Goal: Find specific fact: Find contact information

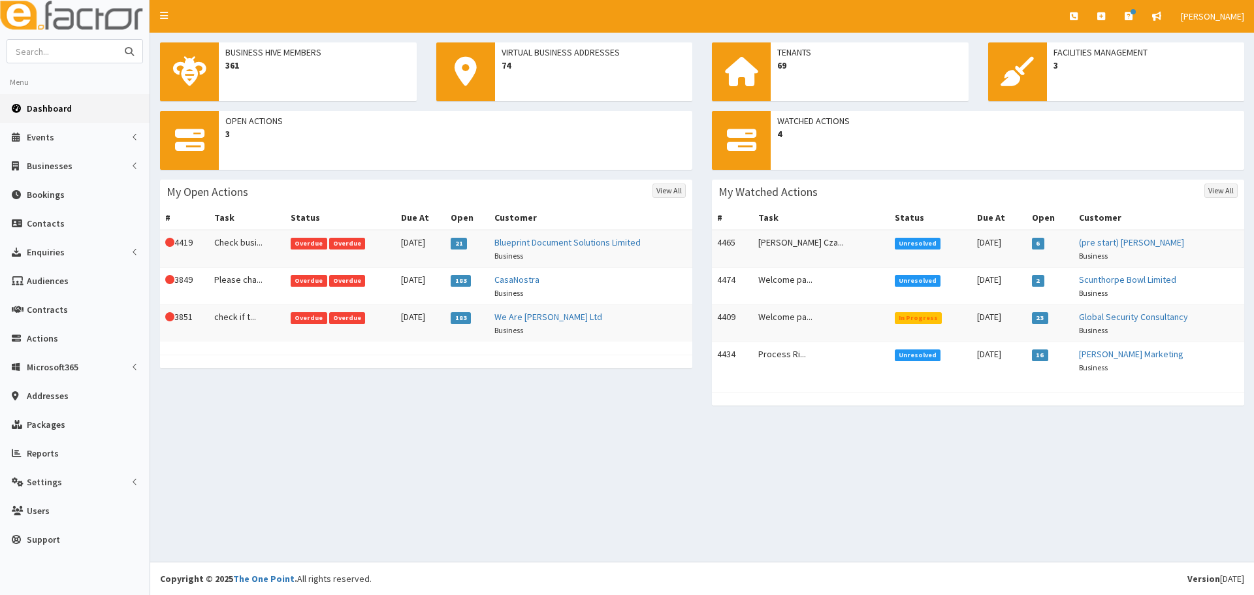
drag, startPoint x: 52, startPoint y: 49, endPoint x: 59, endPoint y: 45, distance: 8.8
click at [52, 49] on input "text" at bounding box center [62, 51] width 110 height 23
type input "[PERSON_NAME]"
click at [116, 40] on button "submit" at bounding box center [129, 51] width 26 height 23
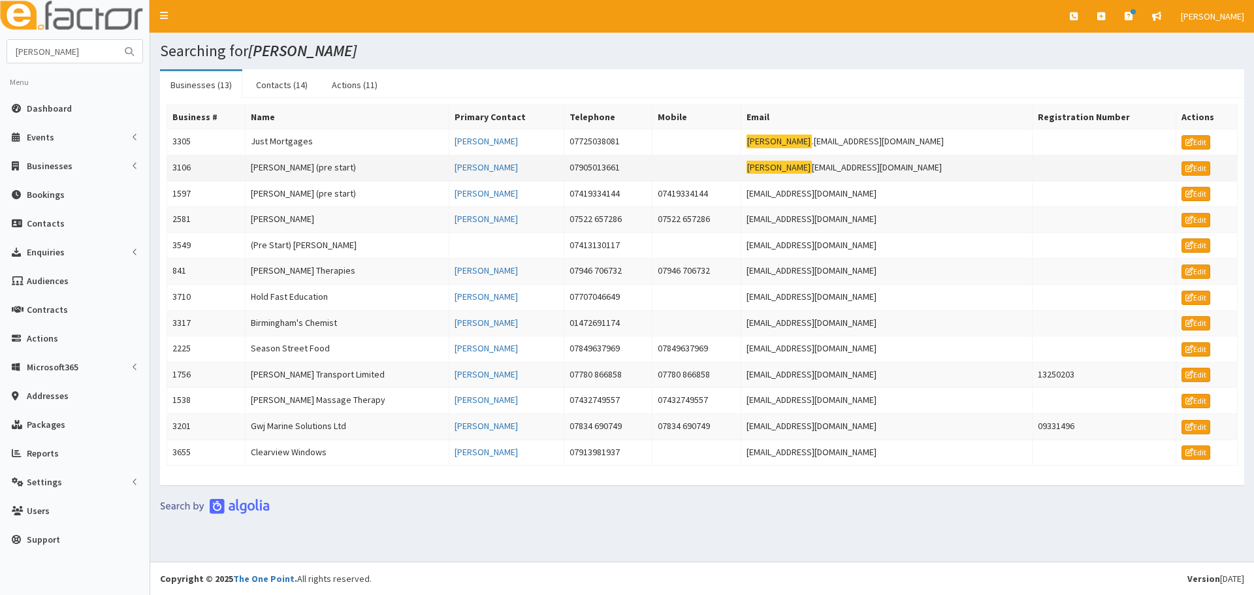
click at [300, 169] on td "[PERSON_NAME] (pre start)" at bounding box center [348, 168] width 204 height 26
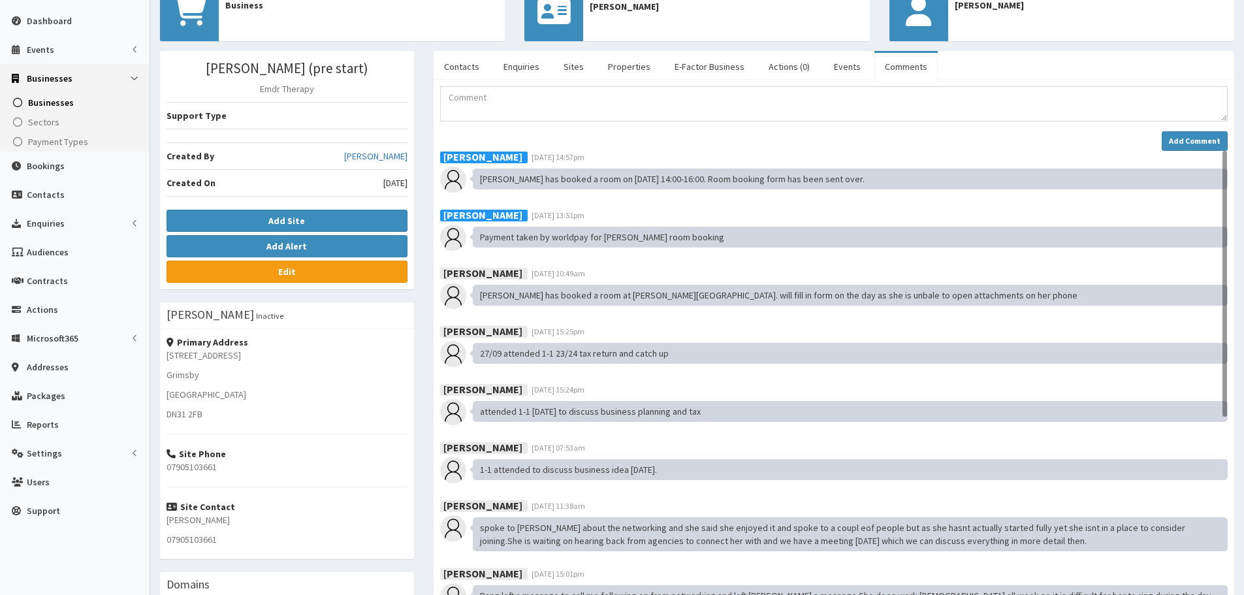
scroll to position [180, 0]
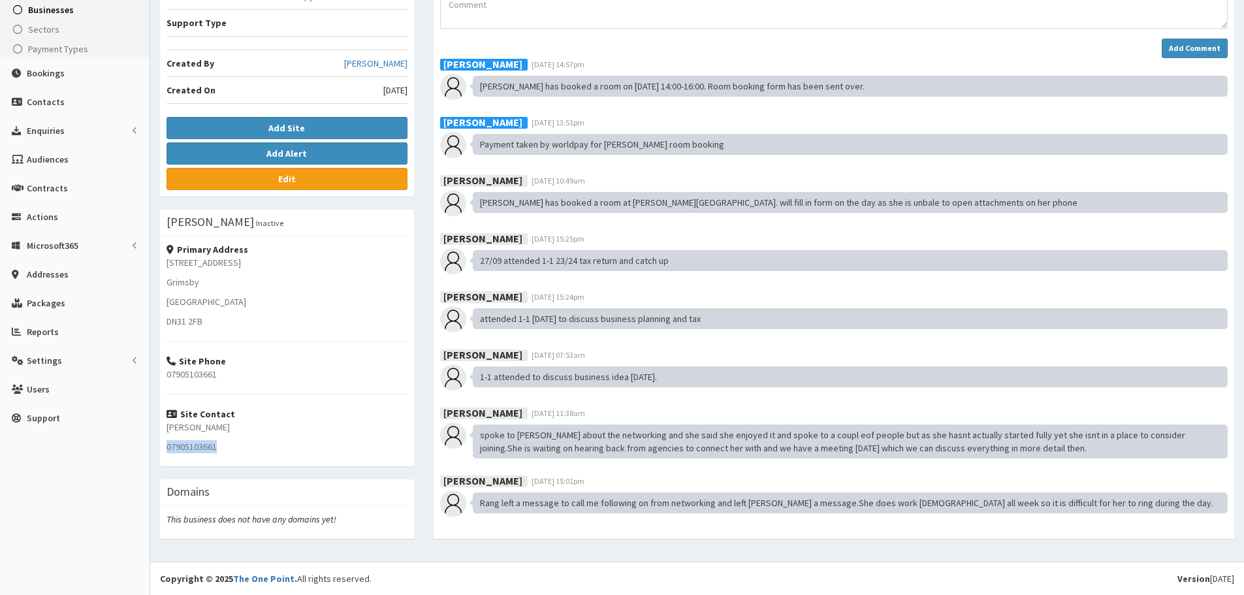
drag, startPoint x: 187, startPoint y: 449, endPoint x: 167, endPoint y: 451, distance: 21.1
click at [167, 451] on div "Primary Address 55 Sidings Road Grimsby North East Linconshire DN31 2FB Site Ph…" at bounding box center [287, 351] width 254 height 230
copy p "07905103661"
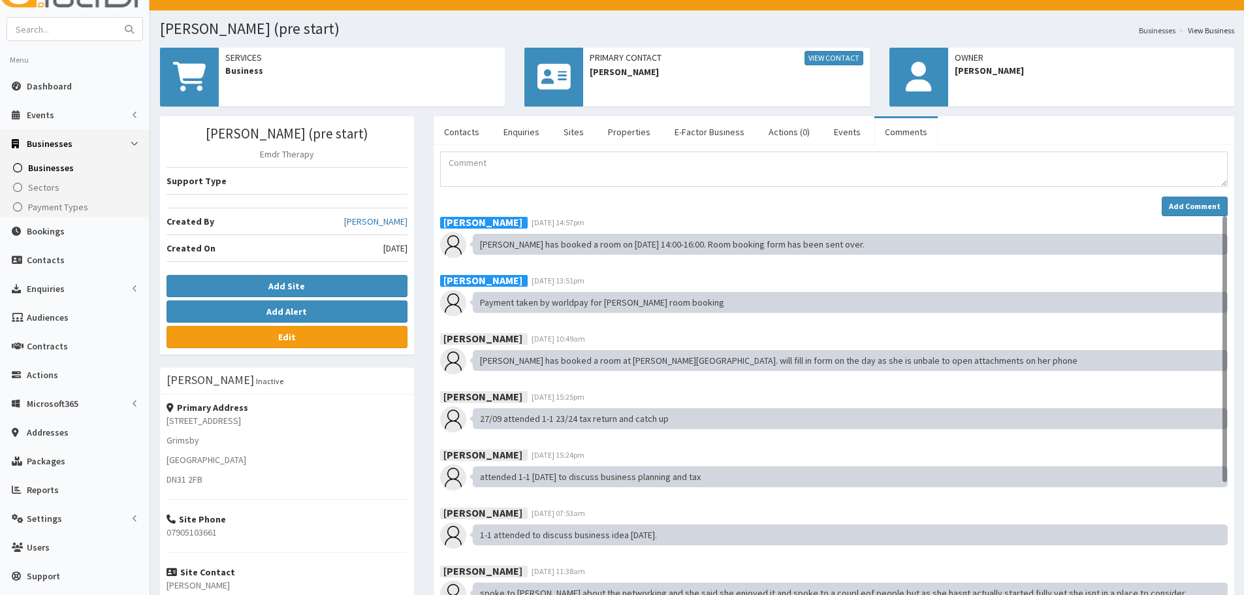
scroll to position [0, 0]
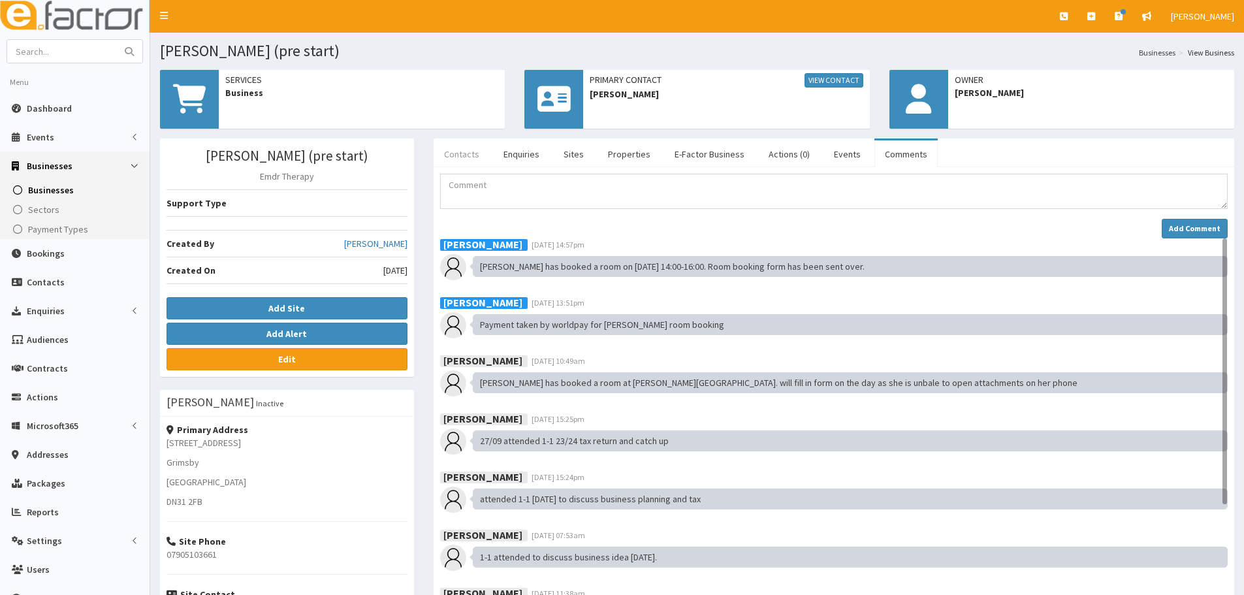
click at [463, 160] on link "Contacts" at bounding box center [462, 153] width 56 height 27
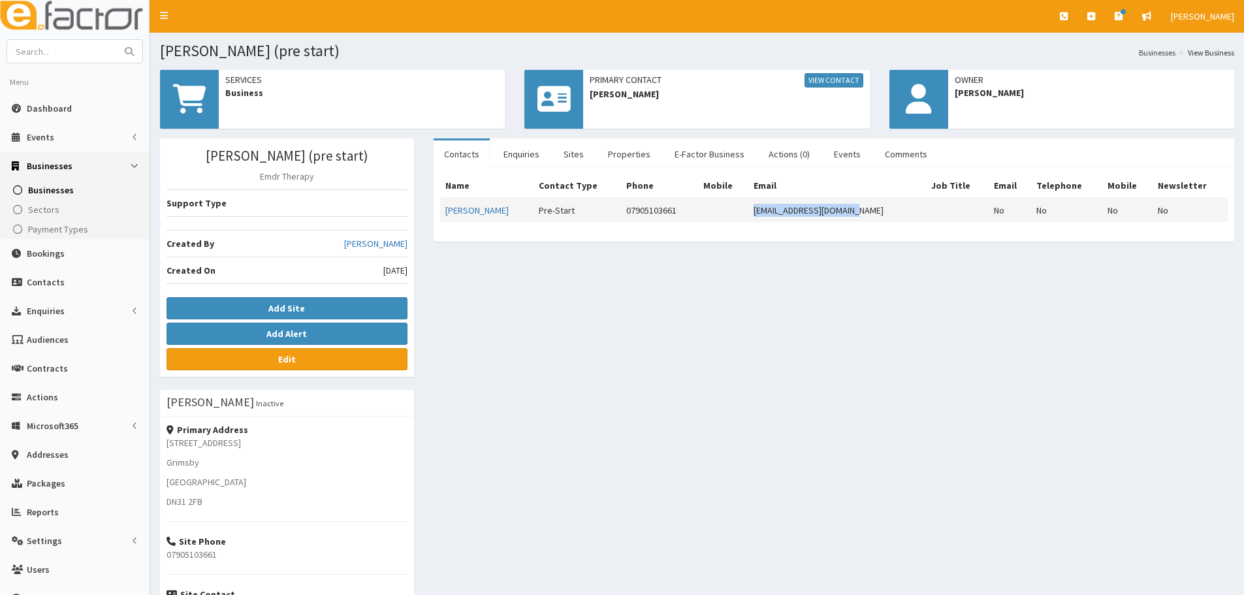
drag, startPoint x: 758, startPoint y: 213, endPoint x: 750, endPoint y: 214, distance: 7.9
click at [750, 214] on tr "Jennie Croft Pre-Start 07905103661 jenniecroft@hotmail.com No No No No" at bounding box center [834, 210] width 788 height 24
copy tr "jenniecroft@hotmail.com"
drag, startPoint x: 242, startPoint y: 443, endPoint x: 157, endPoint y: 443, distance: 84.3
click at [157, 443] on div "Jennifer Croft (pre start) Emdr Therapy Support Type Created By Jessica Carring…" at bounding box center [287, 435] width 274 height 594
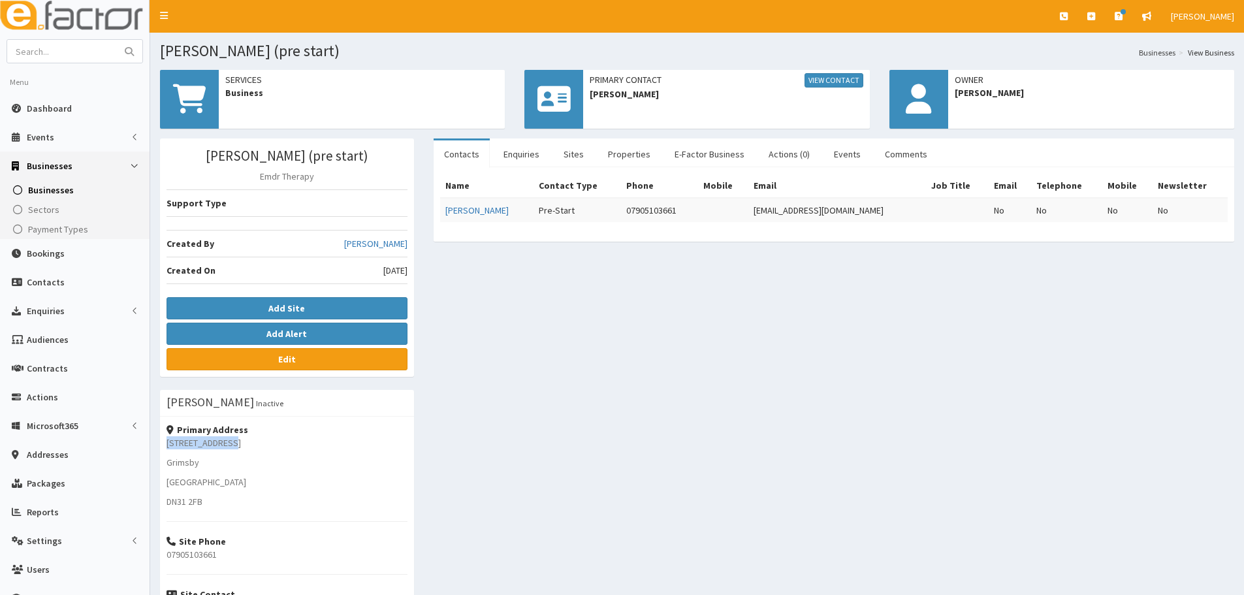
copy p "55 Sidings Road"
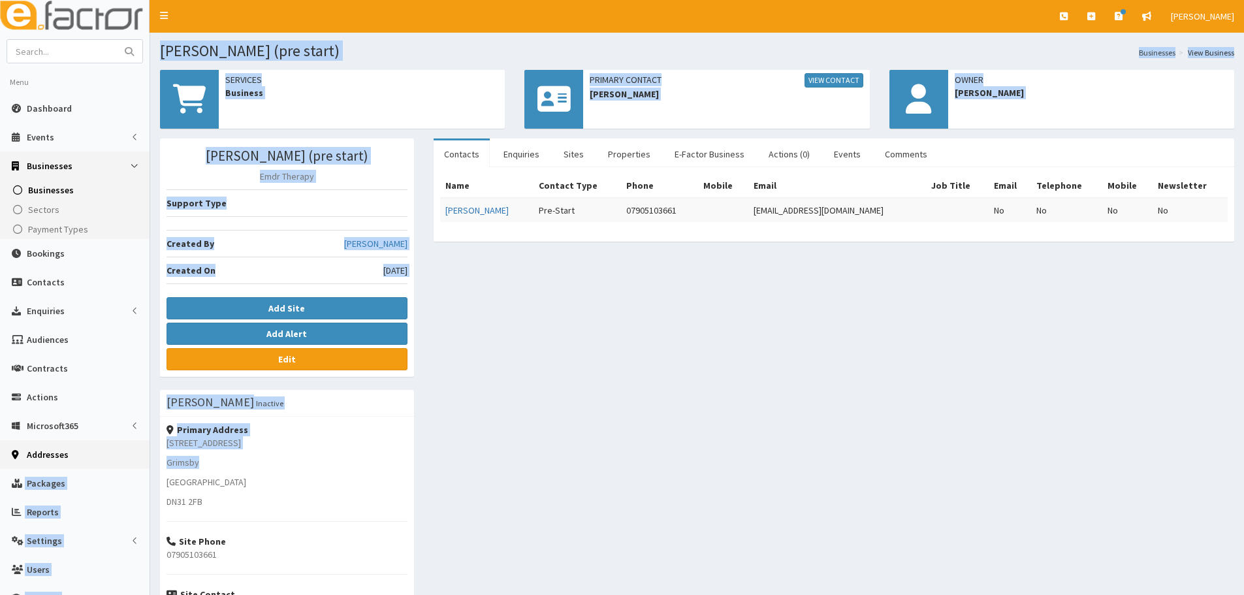
drag, startPoint x: 221, startPoint y: 466, endPoint x: 146, endPoint y: 466, distance: 75.8
click at [146, 466] on div "E Toggle navigation Quick Create Create Business Create Booking Create Contact" at bounding box center [622, 387] width 1244 height 775
click at [218, 467] on p "Grimsby" at bounding box center [287, 462] width 241 height 13
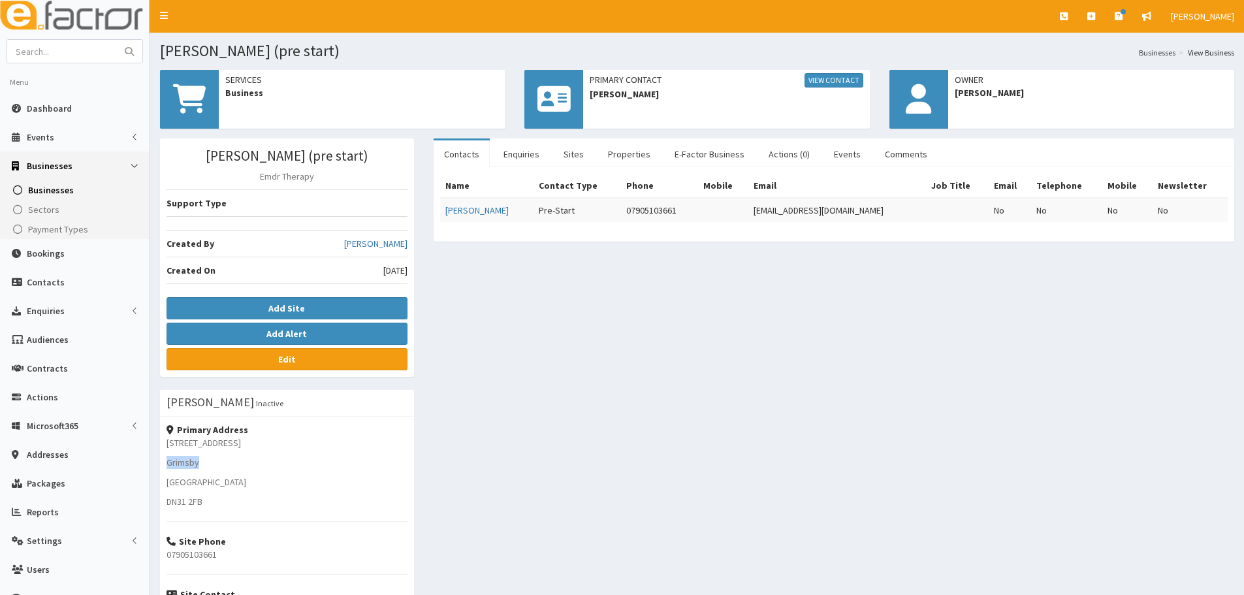
drag, startPoint x: 202, startPoint y: 465, endPoint x: 159, endPoint y: 465, distance: 42.5
click at [159, 465] on div "Jennifer Croft (pre start) Emdr Therapy Support Type Created By Jessica Carring…" at bounding box center [287, 435] width 274 height 594
copy p "Grimsby"
click at [898, 149] on link "Comments" at bounding box center [906, 153] width 63 height 27
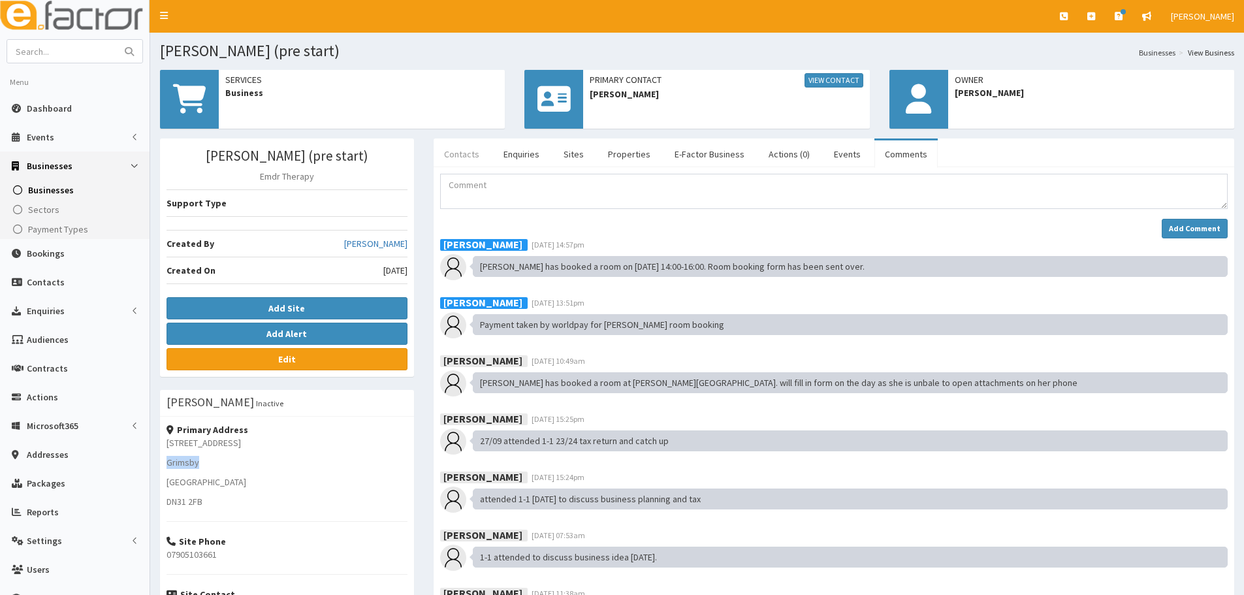
click at [464, 162] on link "Contacts" at bounding box center [462, 153] width 56 height 27
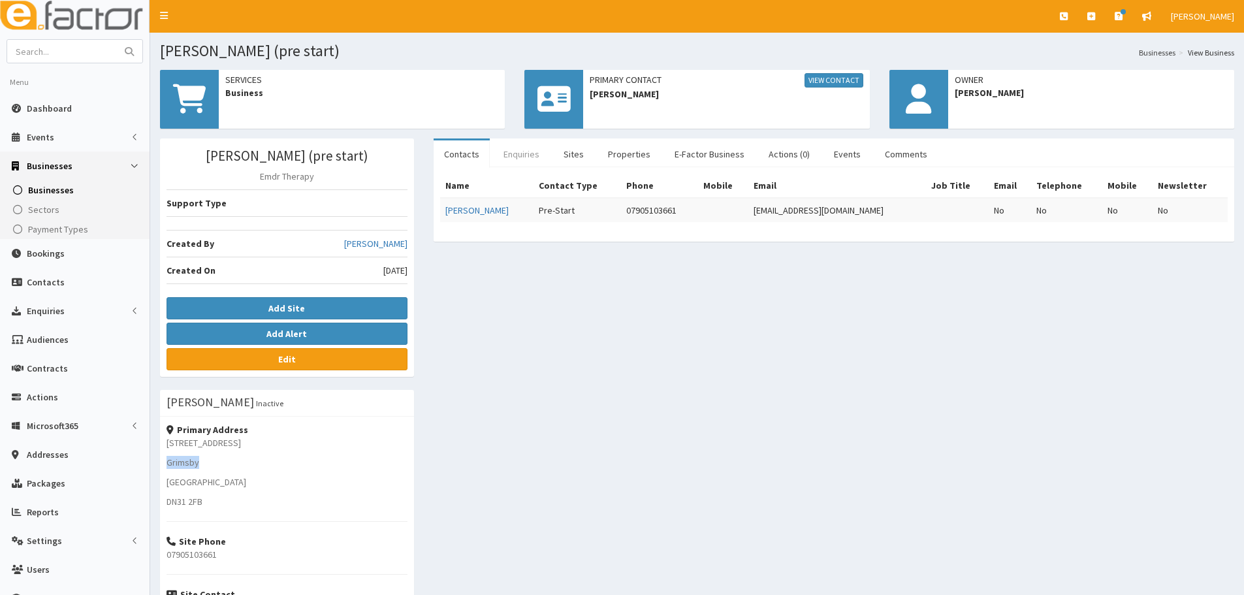
click at [531, 165] on link "Enquiries" at bounding box center [521, 153] width 57 height 27
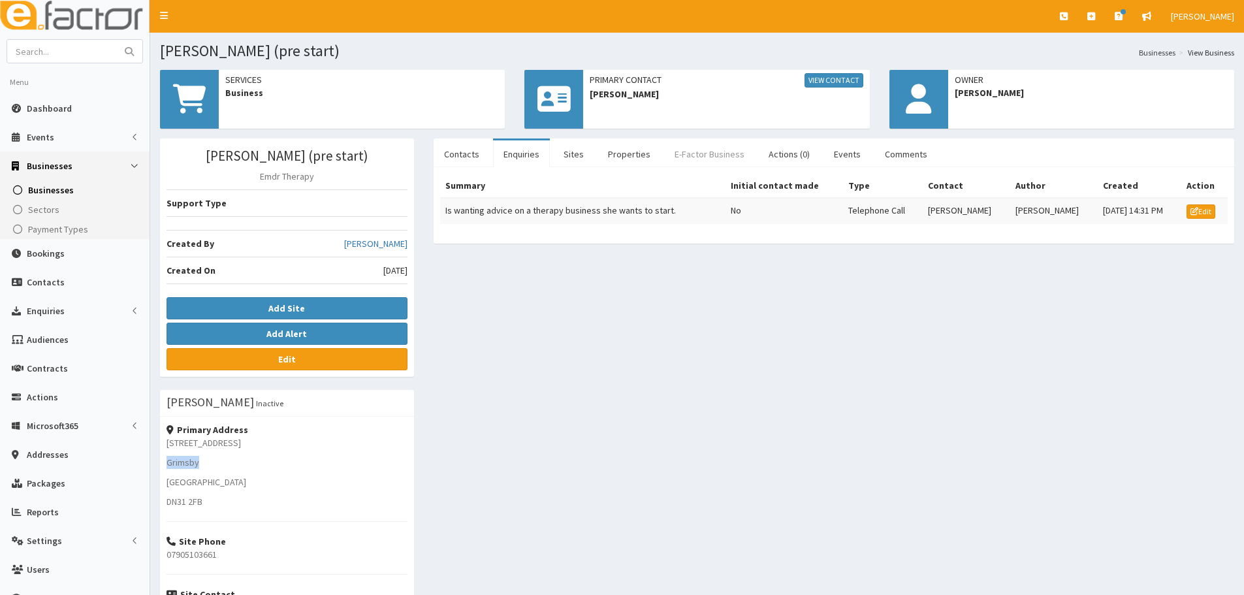
click at [717, 152] on link "E-Factor Business" at bounding box center [709, 153] width 91 height 27
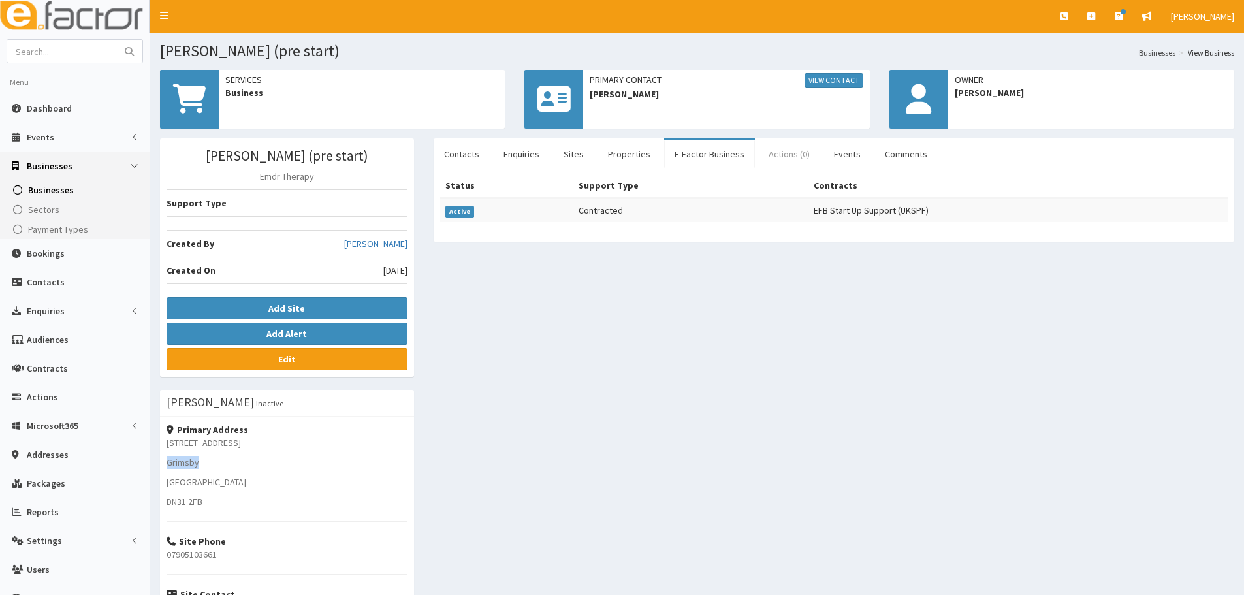
click at [792, 148] on link "Actions (0)" at bounding box center [789, 153] width 62 height 27
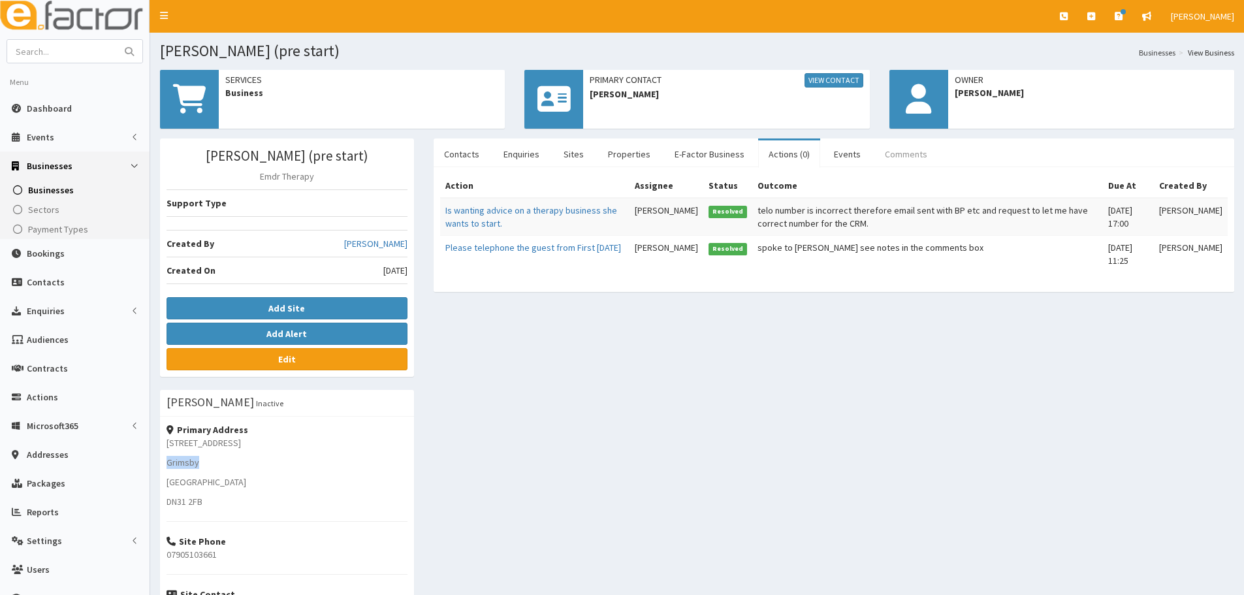
click at [878, 151] on link "Comments" at bounding box center [906, 153] width 63 height 27
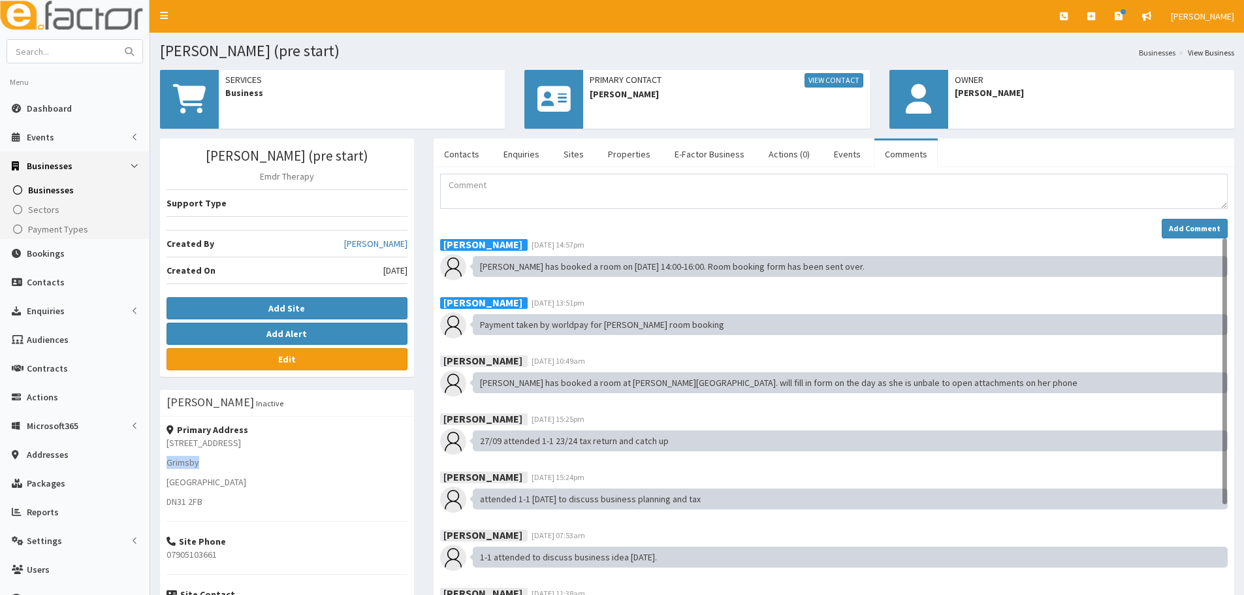
scroll to position [65, 0]
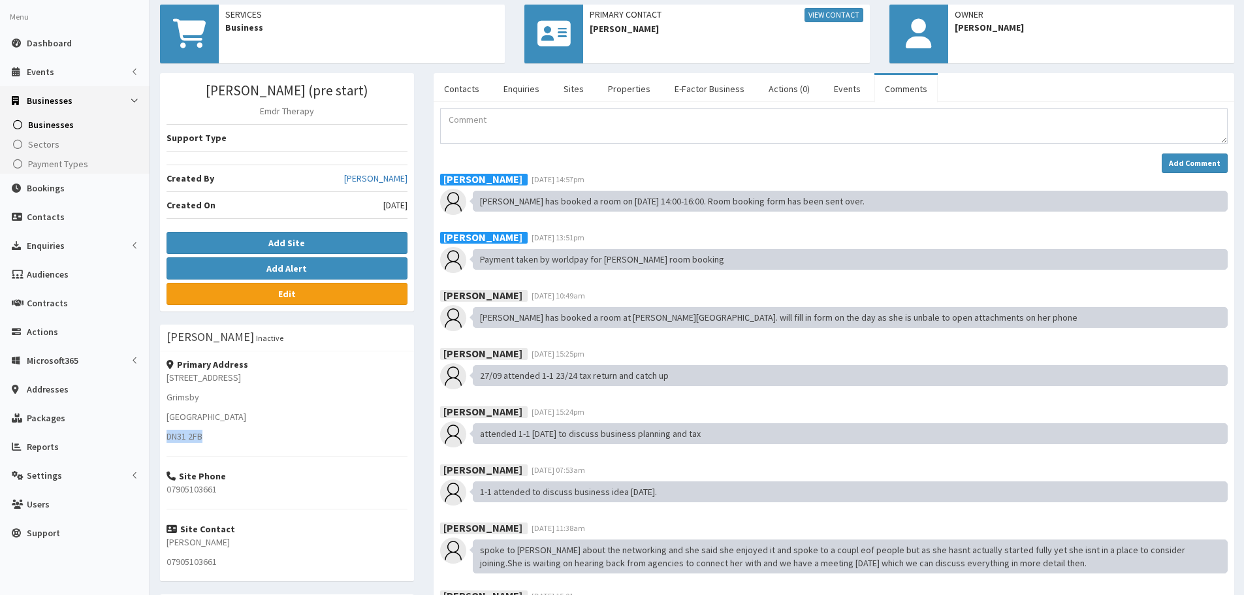
drag, startPoint x: 207, startPoint y: 440, endPoint x: 163, endPoint y: 438, distance: 44.4
click at [163, 438] on div "Primary Address 55 Sidings Road Grimsby North East Linconshire DN31 2FB Site Ph…" at bounding box center [287, 466] width 254 height 230
copy p "DN31 2FB"
